Goal: Information Seeking & Learning: Check status

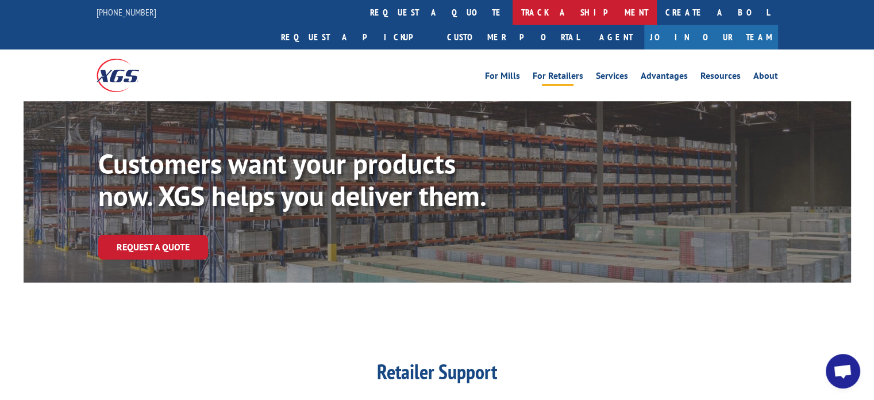
click at [513, 14] on link "track a shipment" at bounding box center [585, 12] width 144 height 25
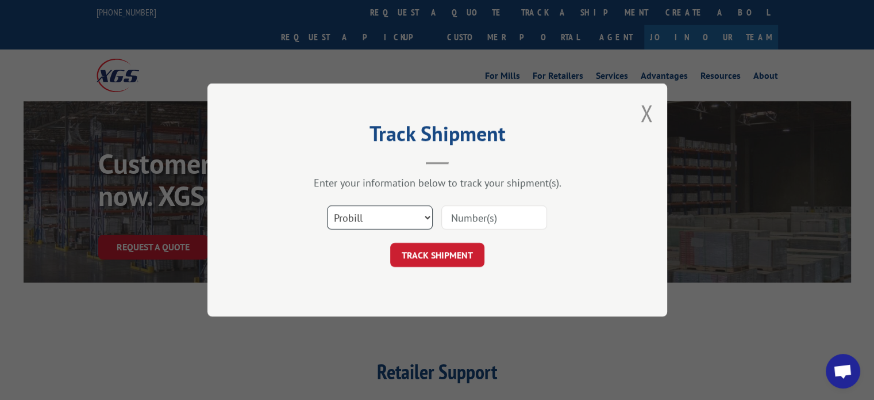
click at [428, 218] on select "Select category... Probill BOL PO" at bounding box center [380, 217] width 106 height 24
select select "bol"
click at [327, 205] on select "Select category... Probill BOL PO" at bounding box center [380, 217] width 106 height 24
click at [472, 220] on input at bounding box center [495, 217] width 106 height 24
type input "5327887"
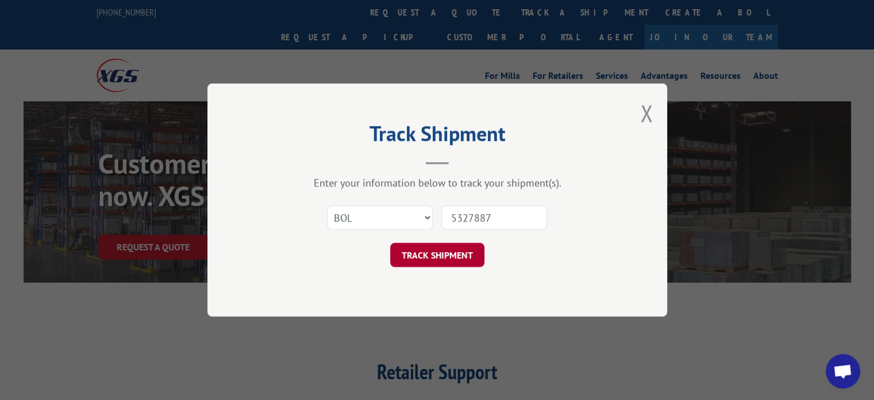
click at [433, 260] on button "TRACK SHIPMENT" at bounding box center [437, 255] width 94 height 24
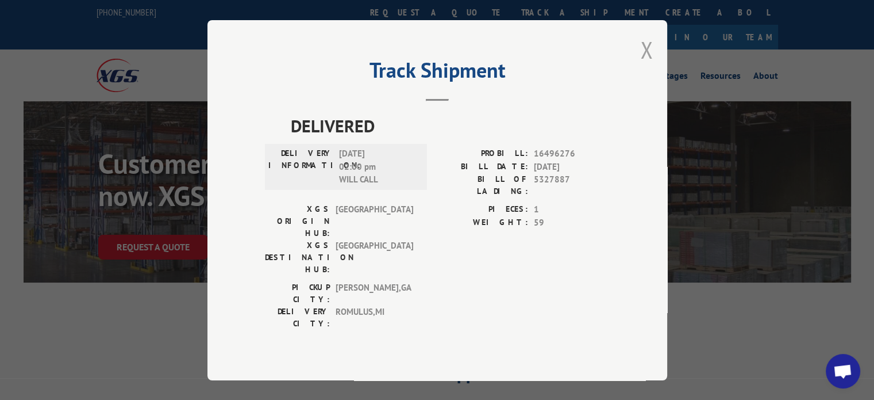
click at [651, 65] on button "Close modal" at bounding box center [646, 49] width 13 height 30
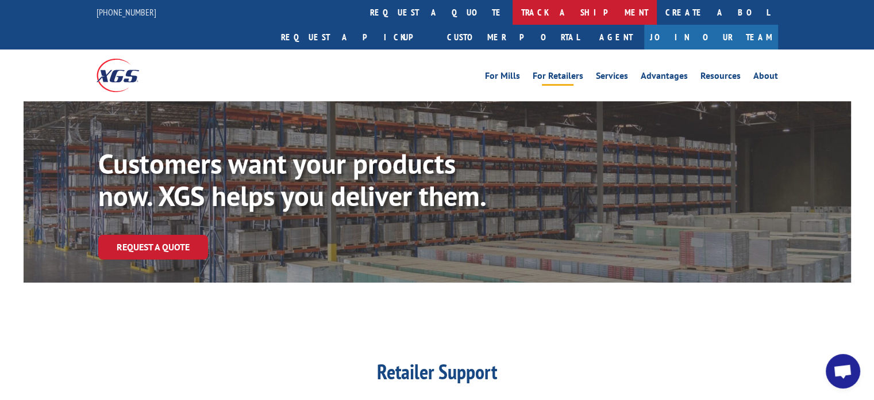
click at [513, 13] on link "track a shipment" at bounding box center [585, 12] width 144 height 25
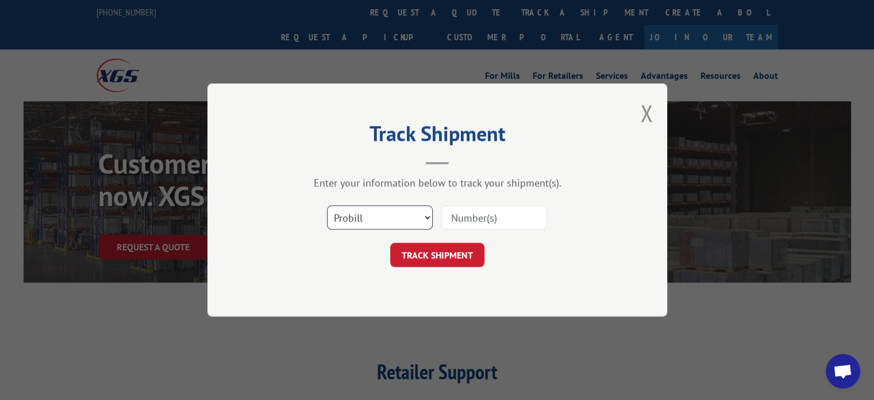
click at [408, 217] on select "Select category... Probill BOL PO" at bounding box center [380, 217] width 106 height 24
select select "bol"
click at [327, 205] on select "Select category... Probill BOL PO" at bounding box center [380, 217] width 106 height 24
click at [462, 218] on input at bounding box center [495, 217] width 106 height 24
type input "5583149"
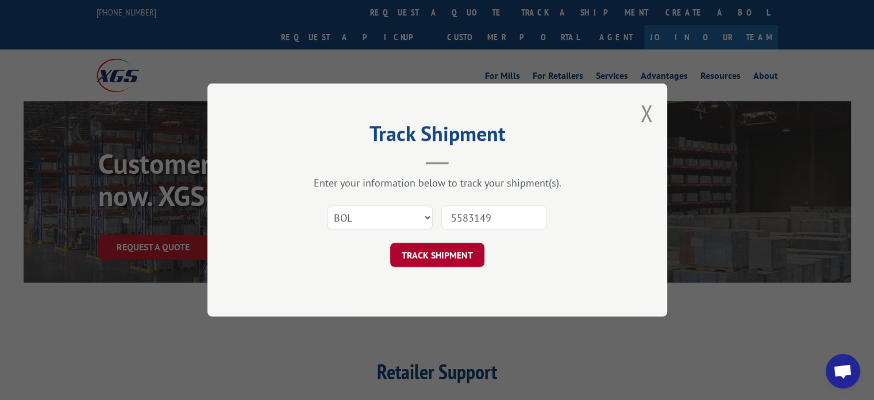
click at [454, 250] on button "TRACK SHIPMENT" at bounding box center [437, 255] width 94 height 24
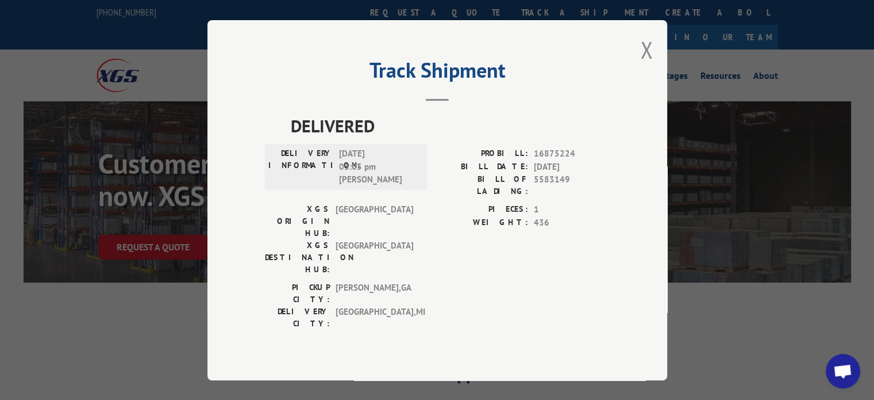
click at [644, 60] on button "Close modal" at bounding box center [646, 49] width 13 height 30
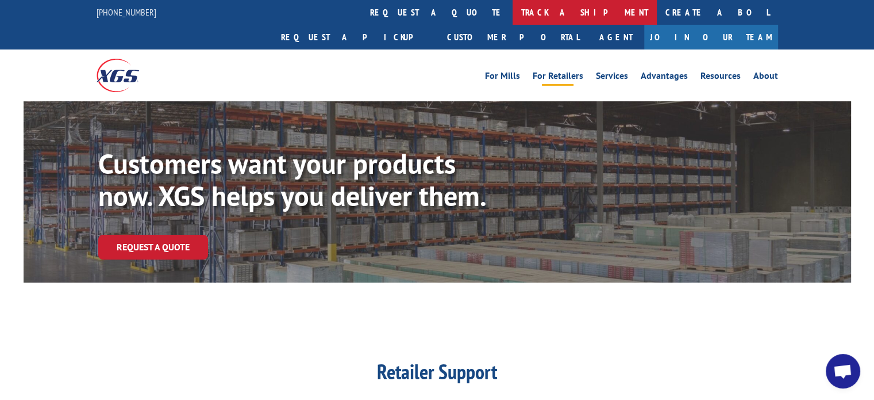
click at [513, 16] on link "track a shipment" at bounding box center [585, 12] width 144 height 25
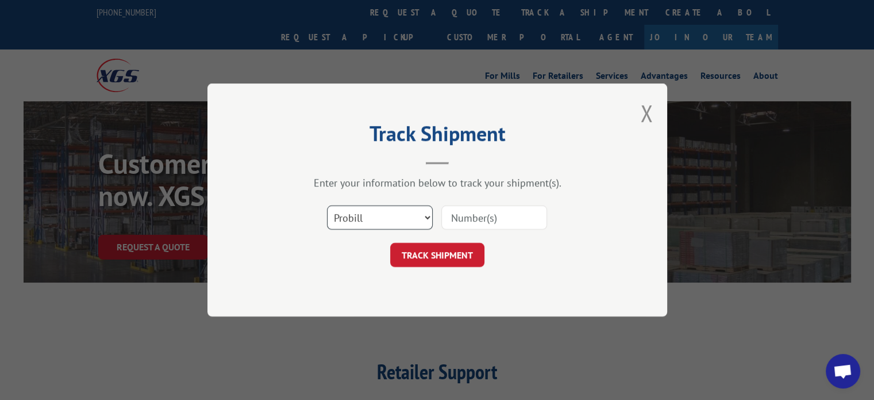
click at [428, 217] on select "Select category... Probill BOL PO" at bounding box center [380, 217] width 106 height 24
select select "bol"
click at [327, 205] on select "Select category... Probill BOL PO" at bounding box center [380, 217] width 106 height 24
click at [455, 216] on input at bounding box center [495, 217] width 106 height 24
type input "6008537"
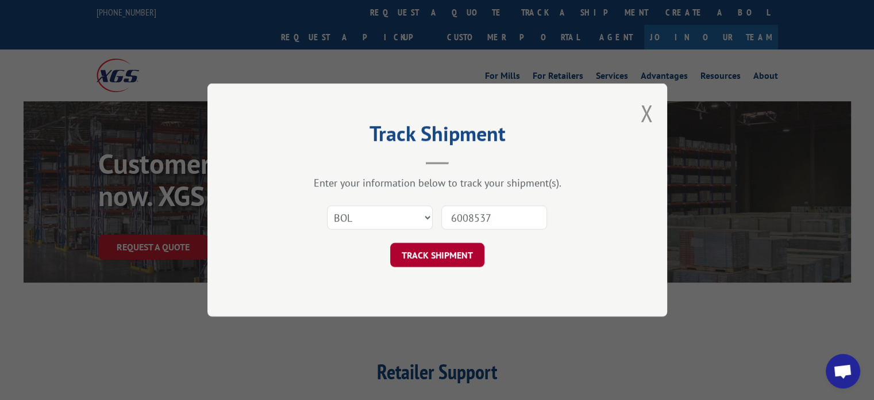
click at [447, 258] on button "TRACK SHIPMENT" at bounding box center [437, 255] width 94 height 24
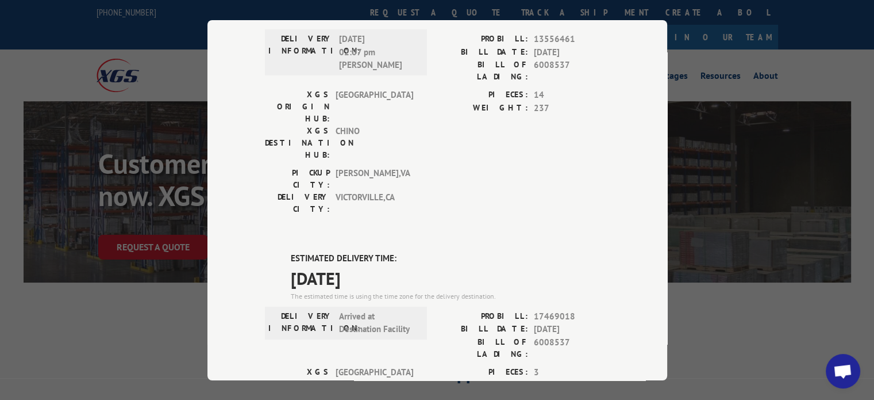
scroll to position [115, 0]
